Goal: Navigation & Orientation: Find specific page/section

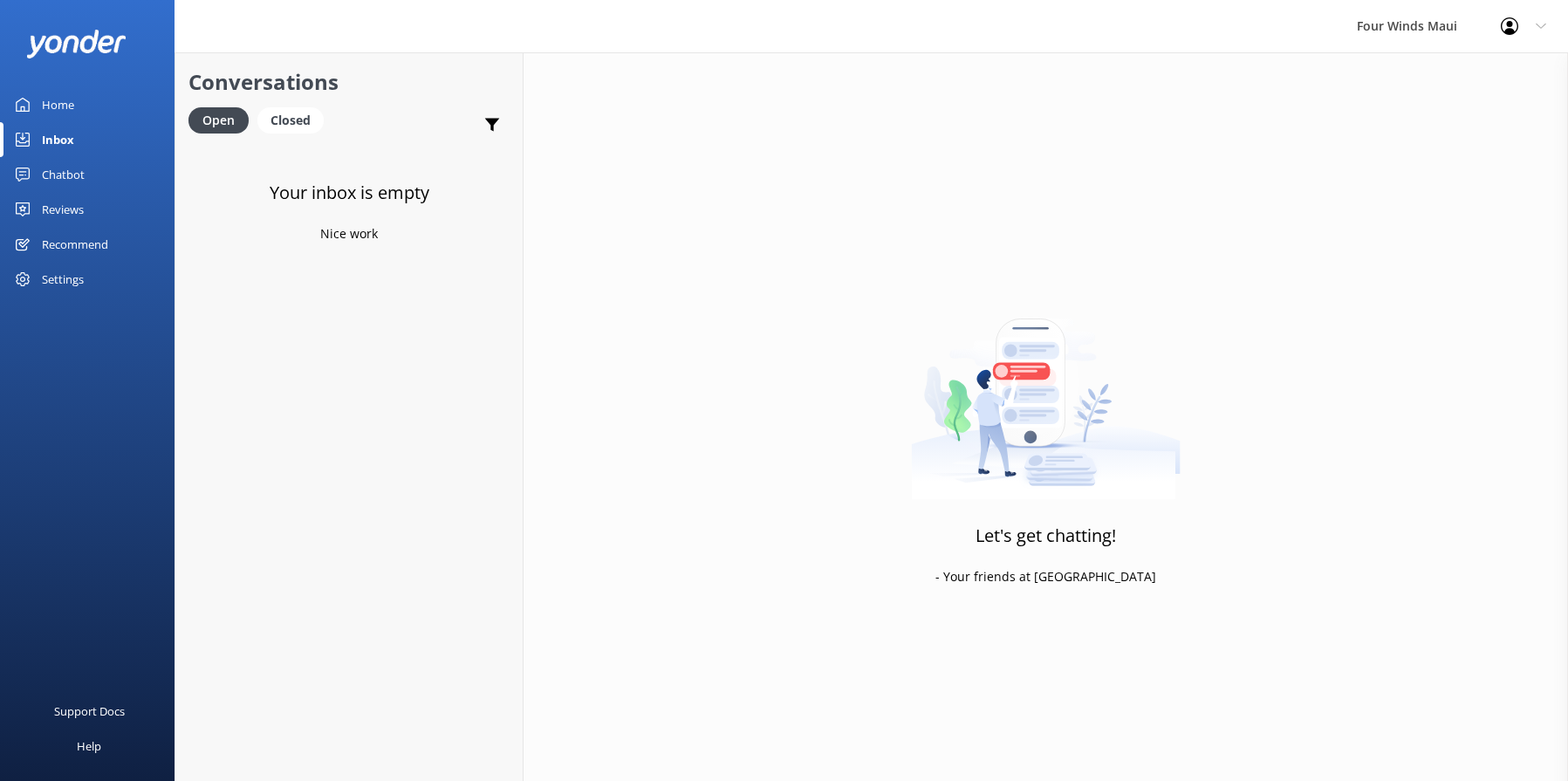
click at [25, 115] on link "Home" at bounding box center [87, 104] width 175 height 35
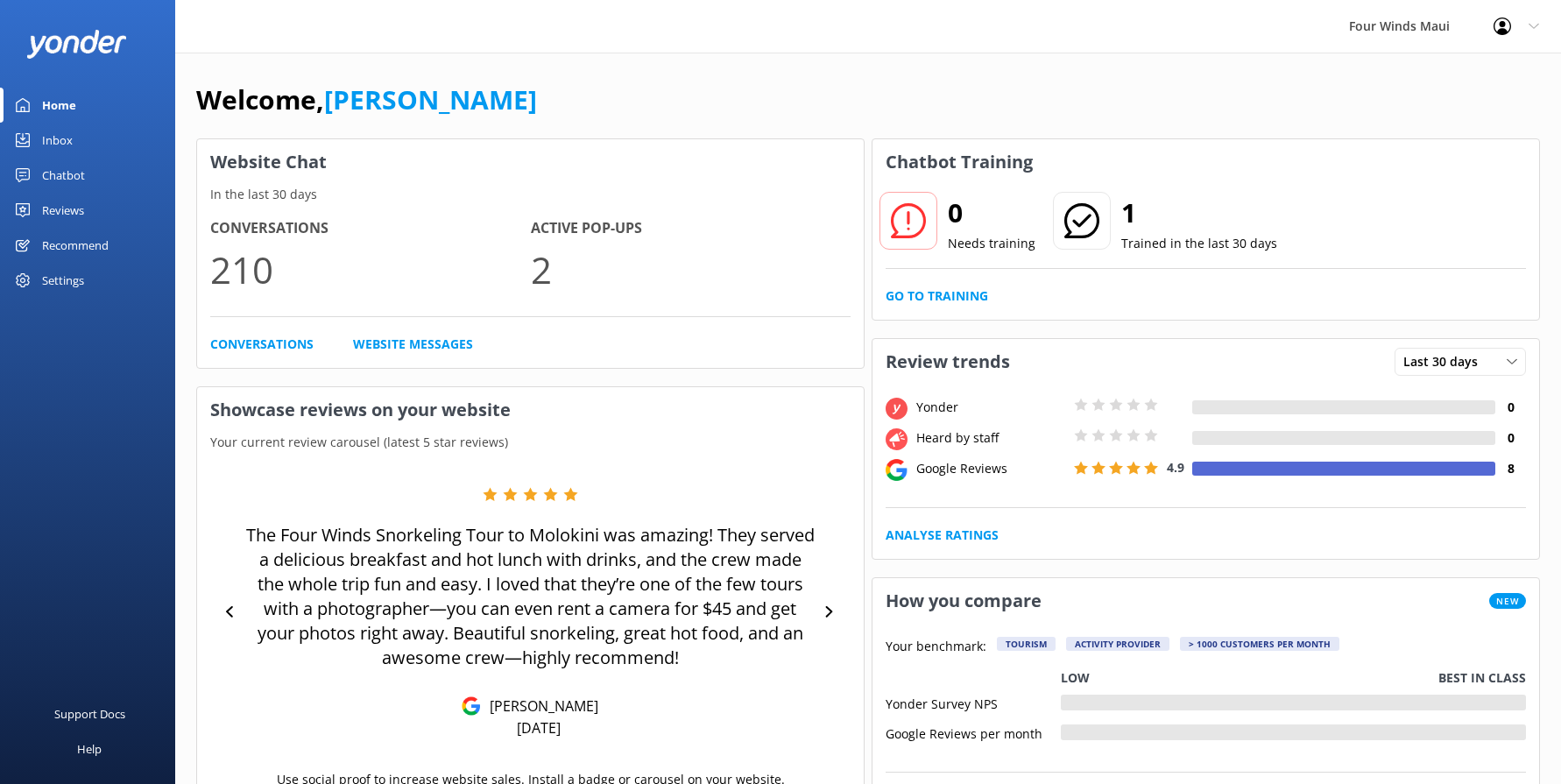
click at [48, 146] on div "Inbox" at bounding box center [57, 140] width 31 height 35
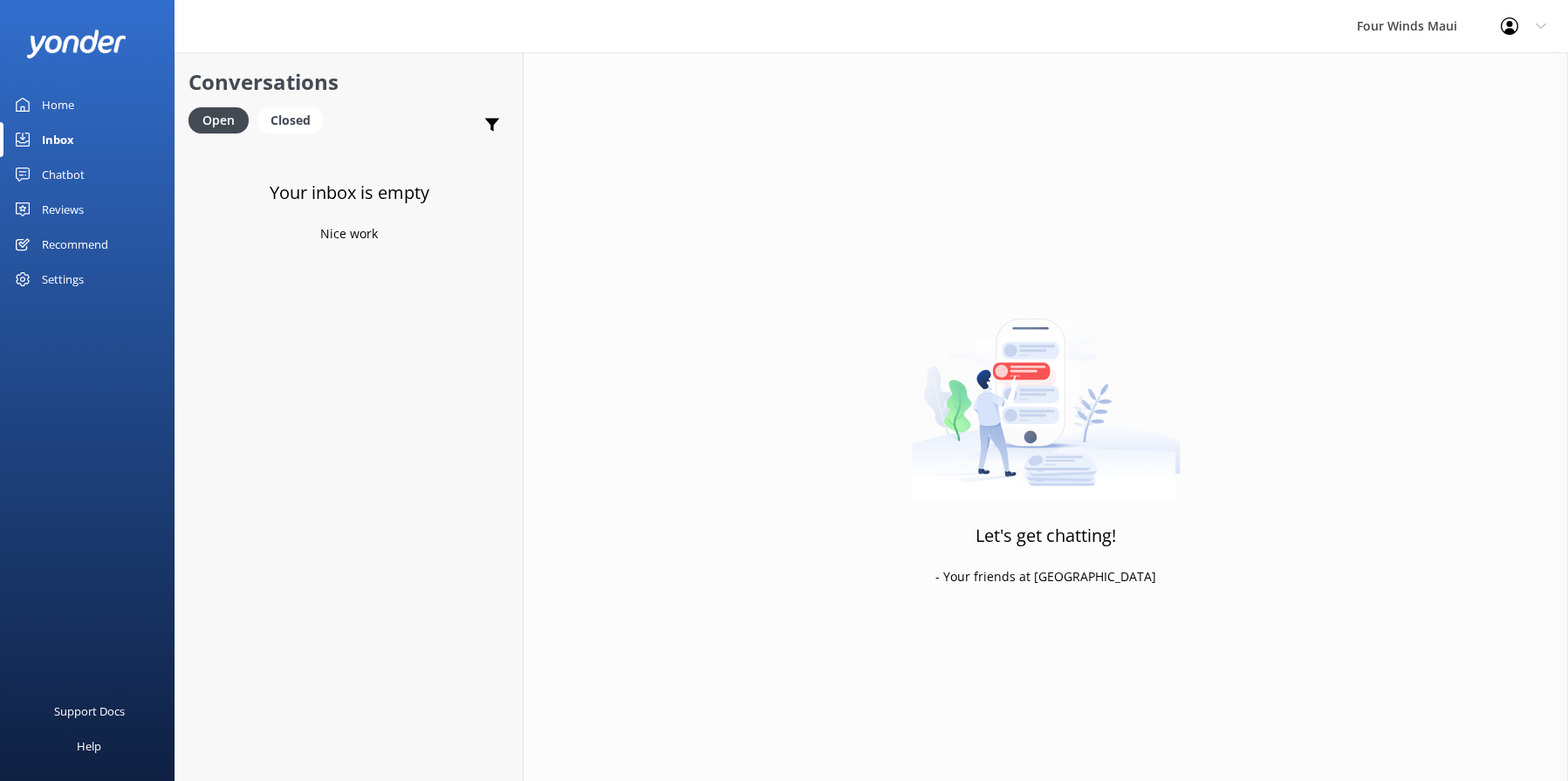
click at [60, 94] on div "Home" at bounding box center [58, 104] width 32 height 35
